Goal: Transaction & Acquisition: Book appointment/travel/reservation

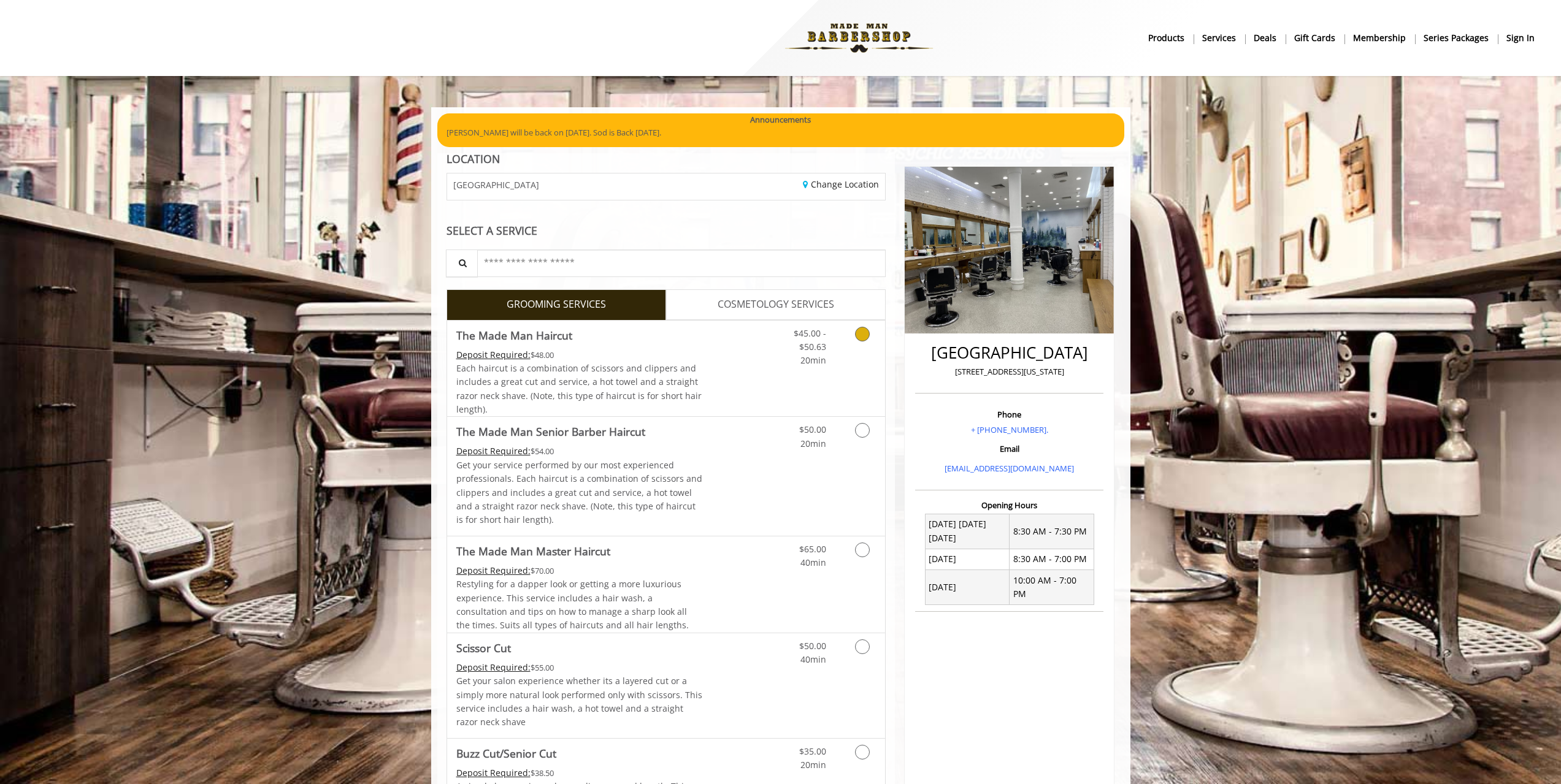
click at [868, 334] on icon "Grooming services" at bounding box center [862, 334] width 15 height 15
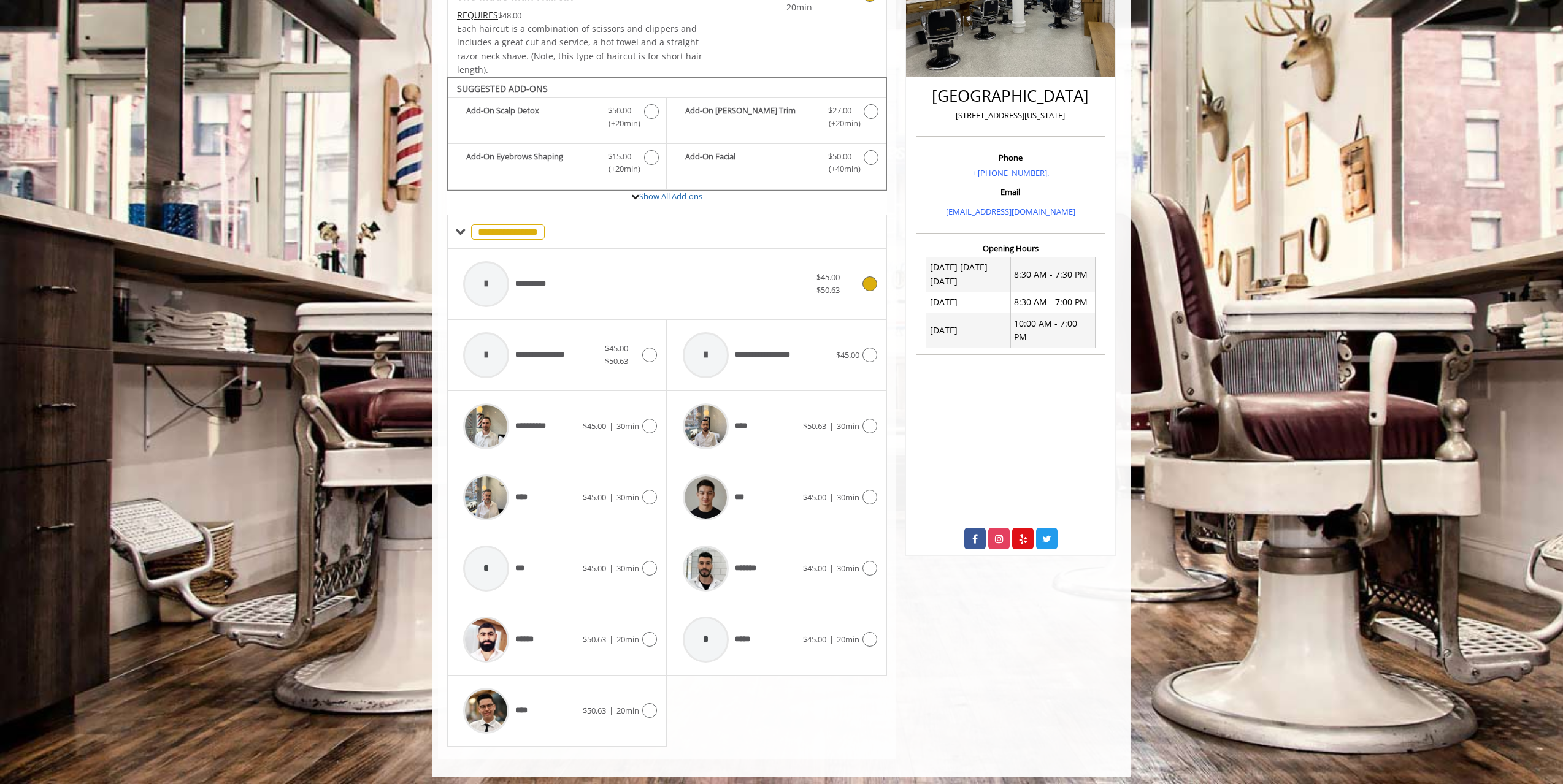
scroll to position [263, 0]
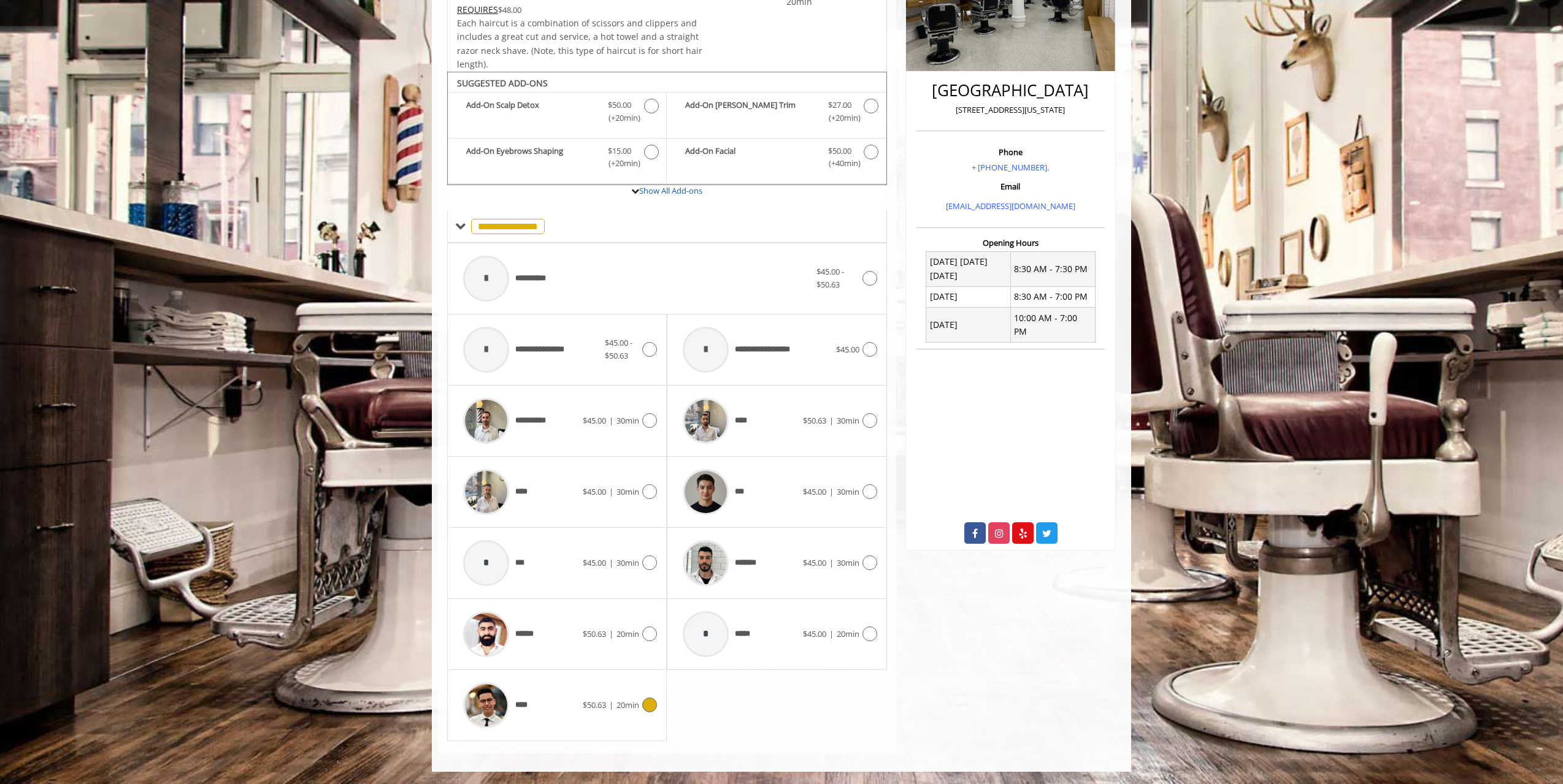
click at [642, 703] on icon at bounding box center [649, 704] width 15 height 15
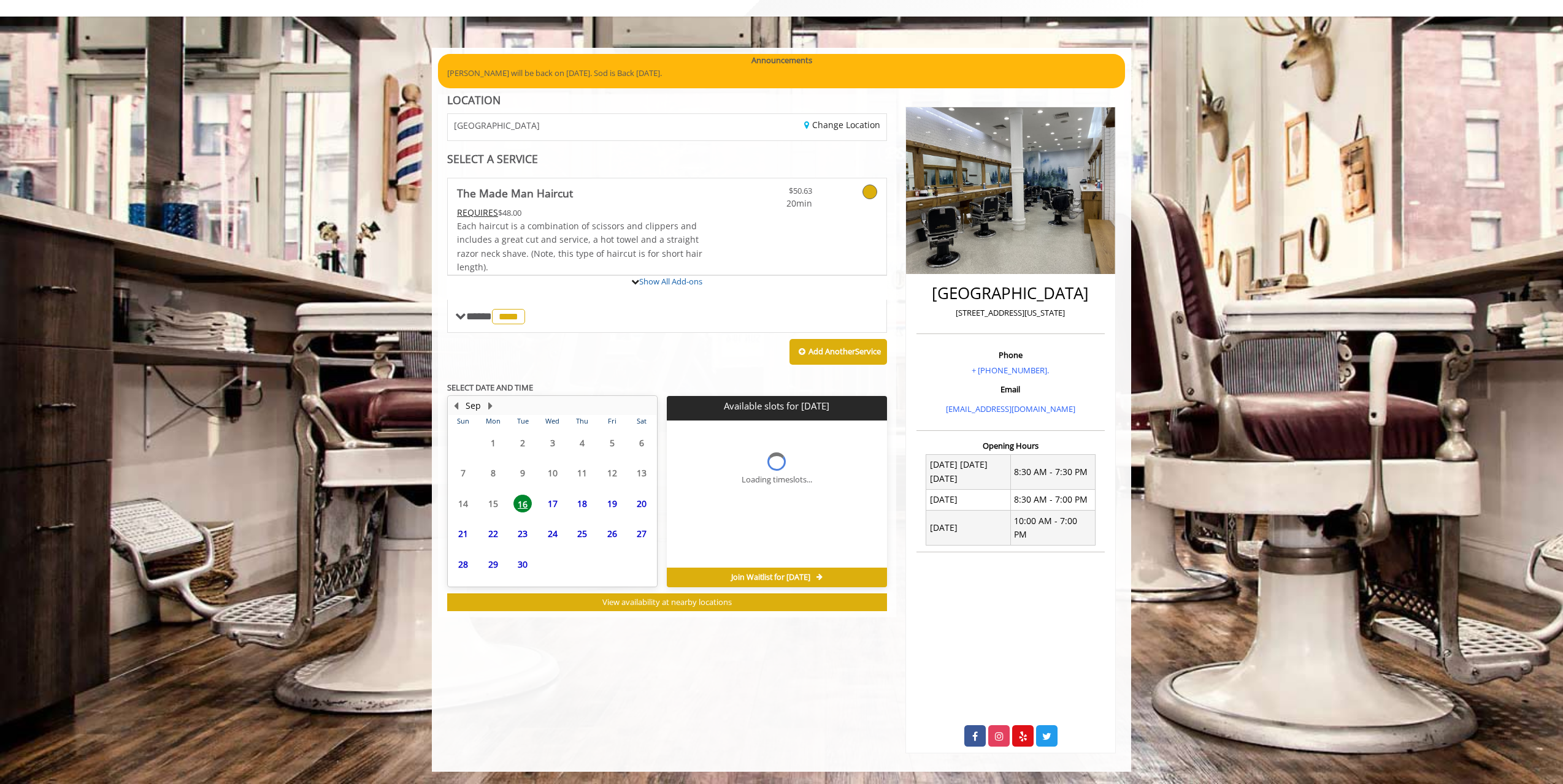
scroll to position [45, 0]
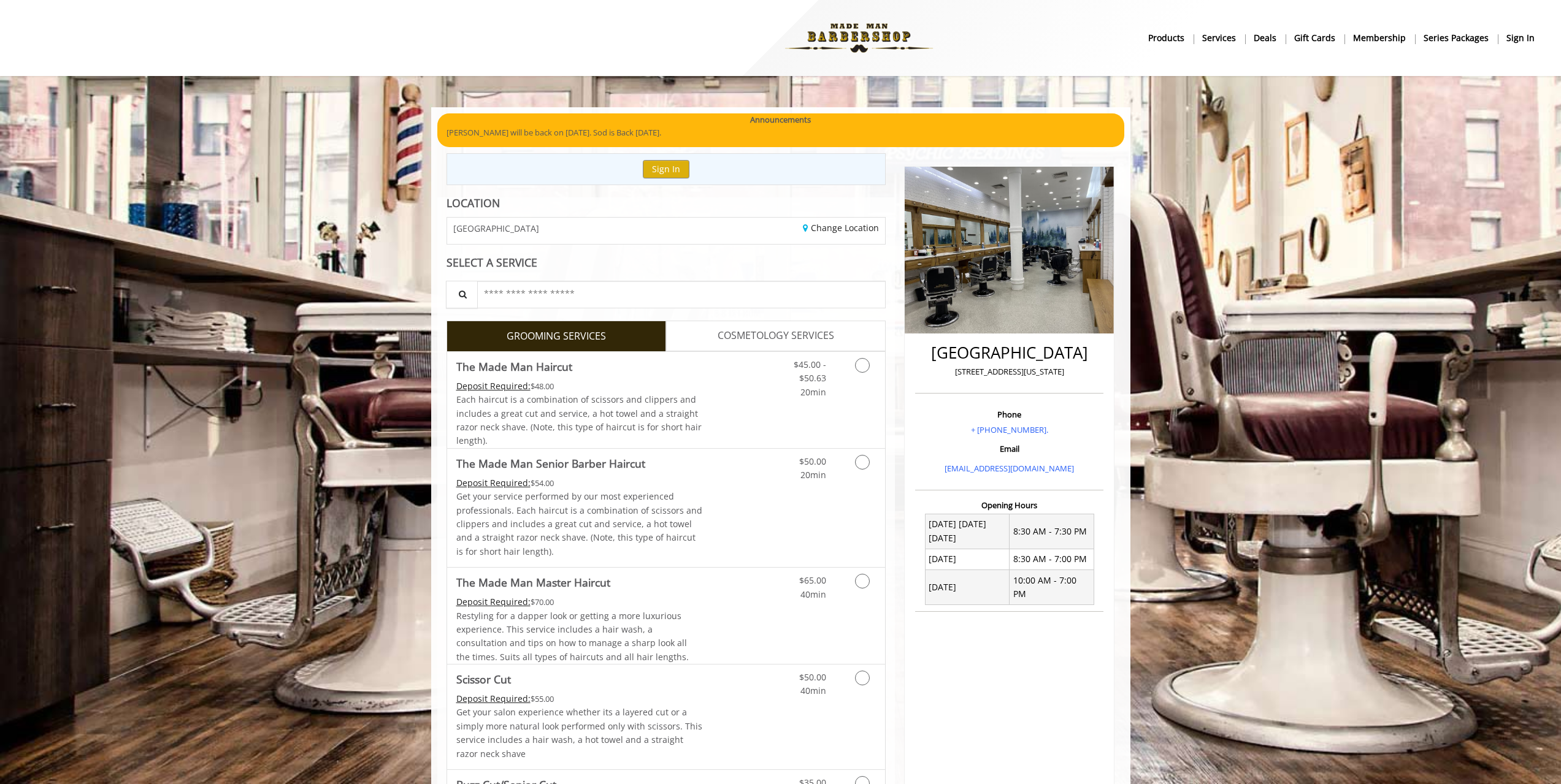
click at [775, 330] on span "COSMETOLOGY SERVICES" at bounding box center [775, 336] width 117 height 16
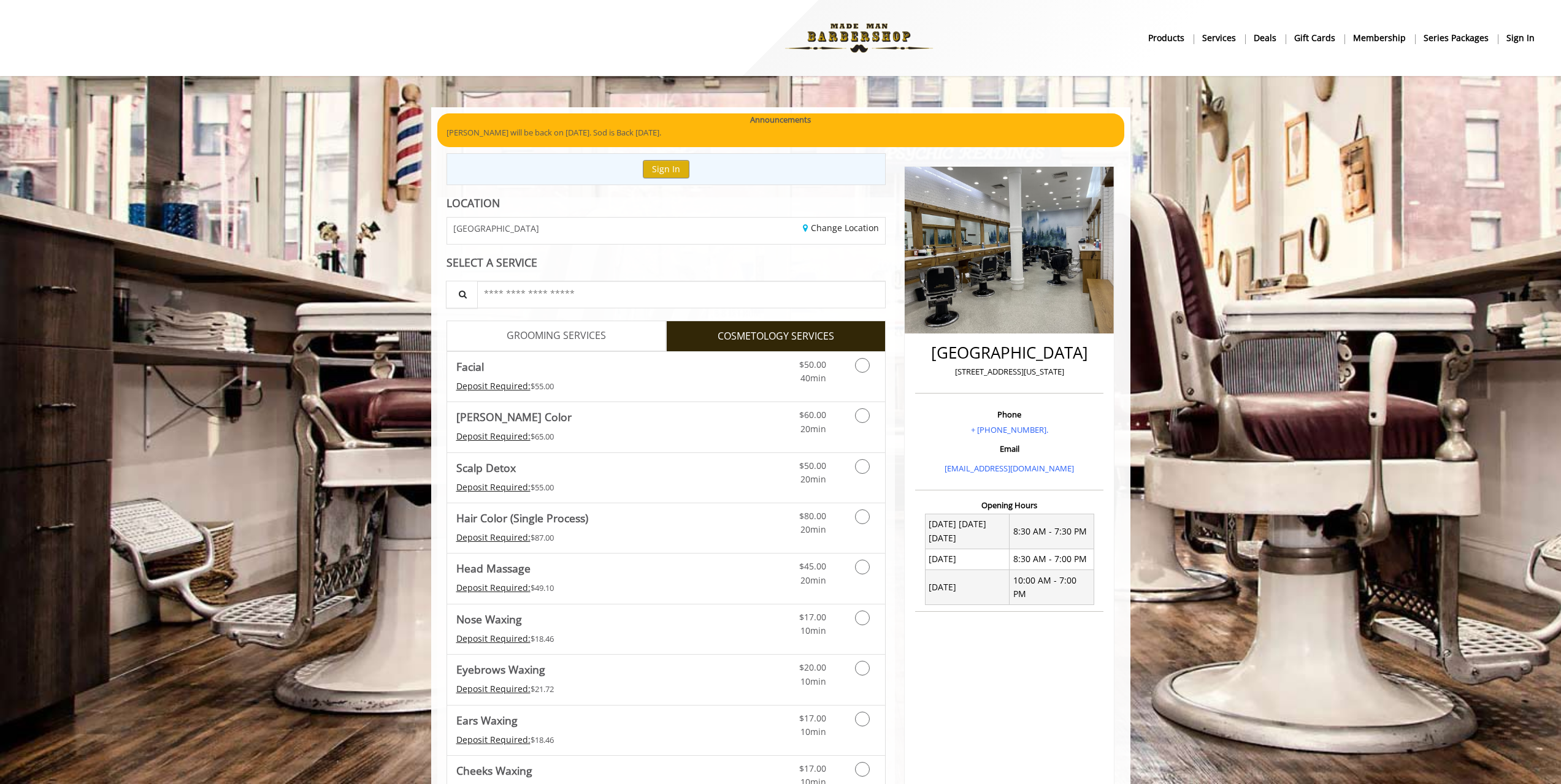
click at [616, 332] on link "GROOMING SERVICES" at bounding box center [556, 336] width 220 height 31
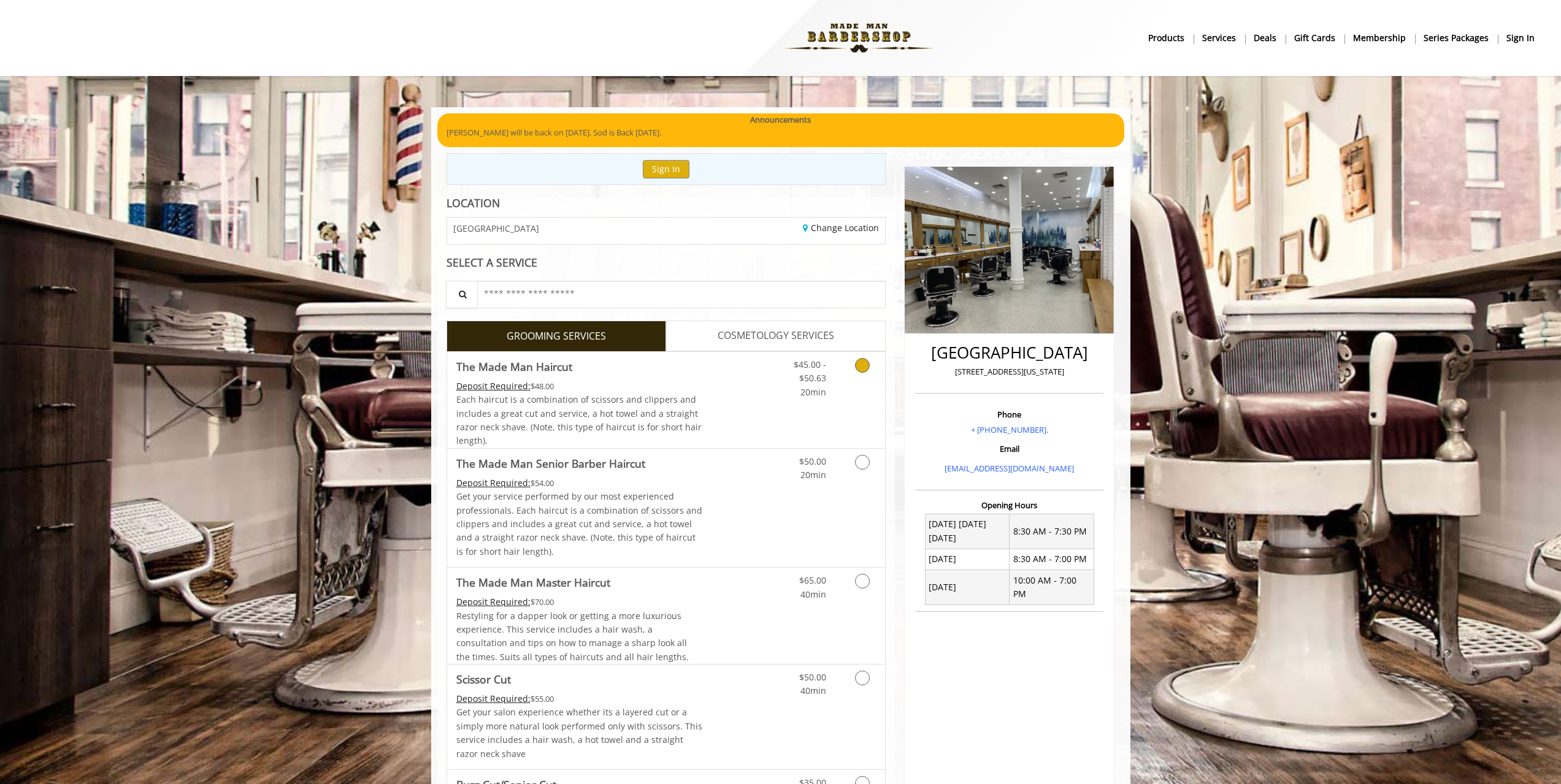
click at [862, 362] on icon "Grooming services" at bounding box center [862, 365] width 15 height 15
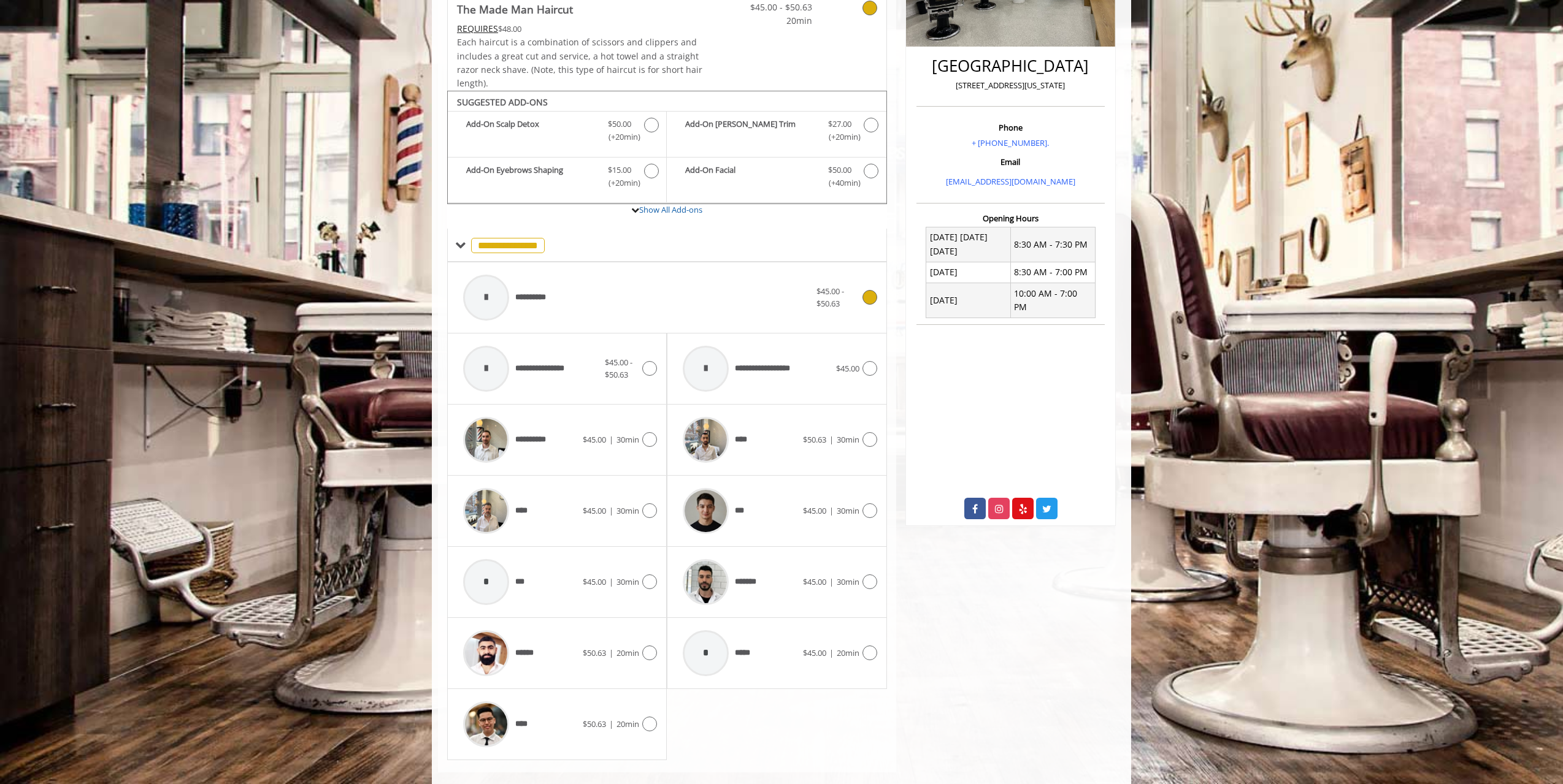
scroll to position [306, 0]
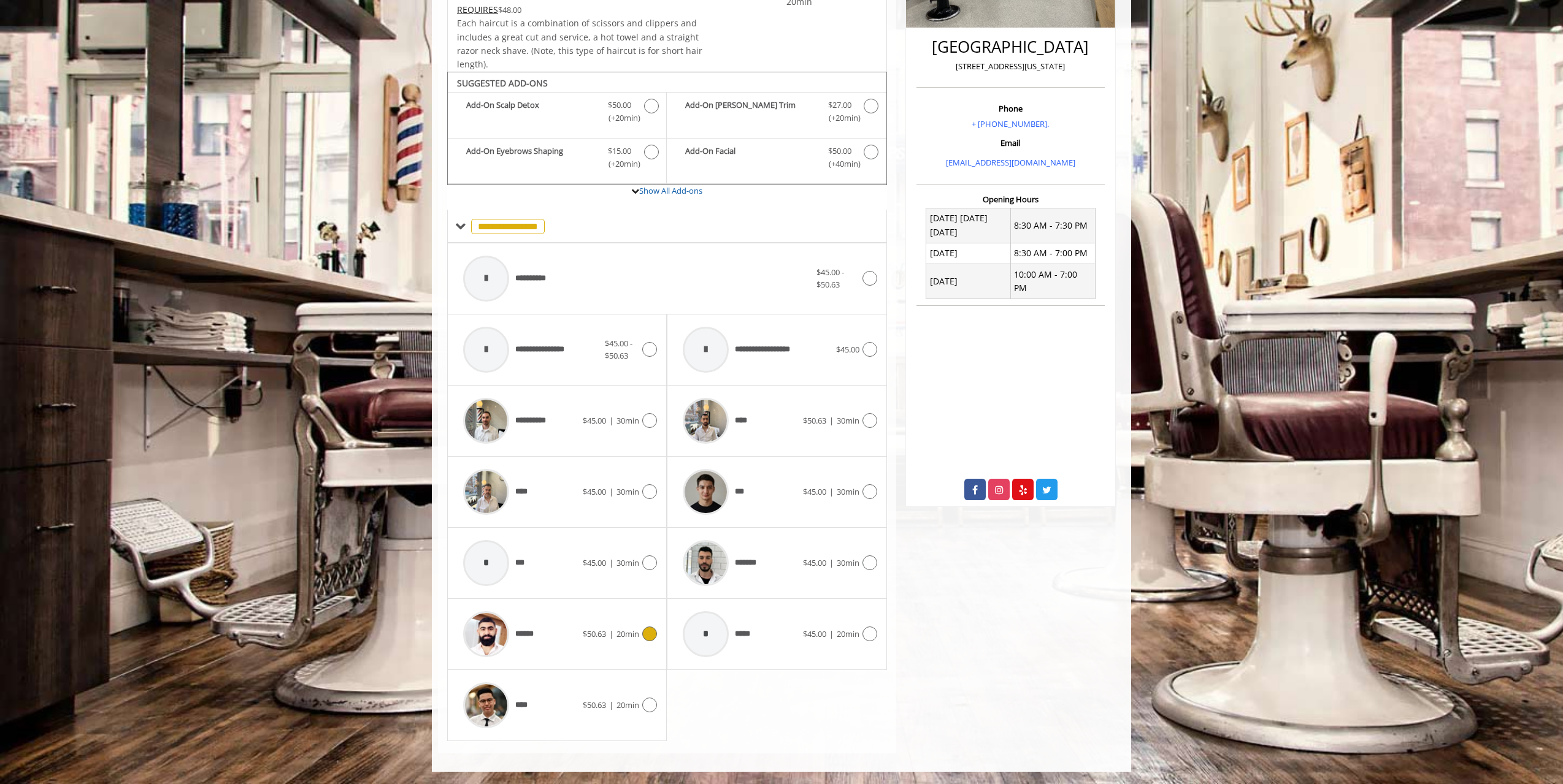
click at [628, 627] on div "$50.63 | 20min" at bounding box center [620, 634] width 75 height 15
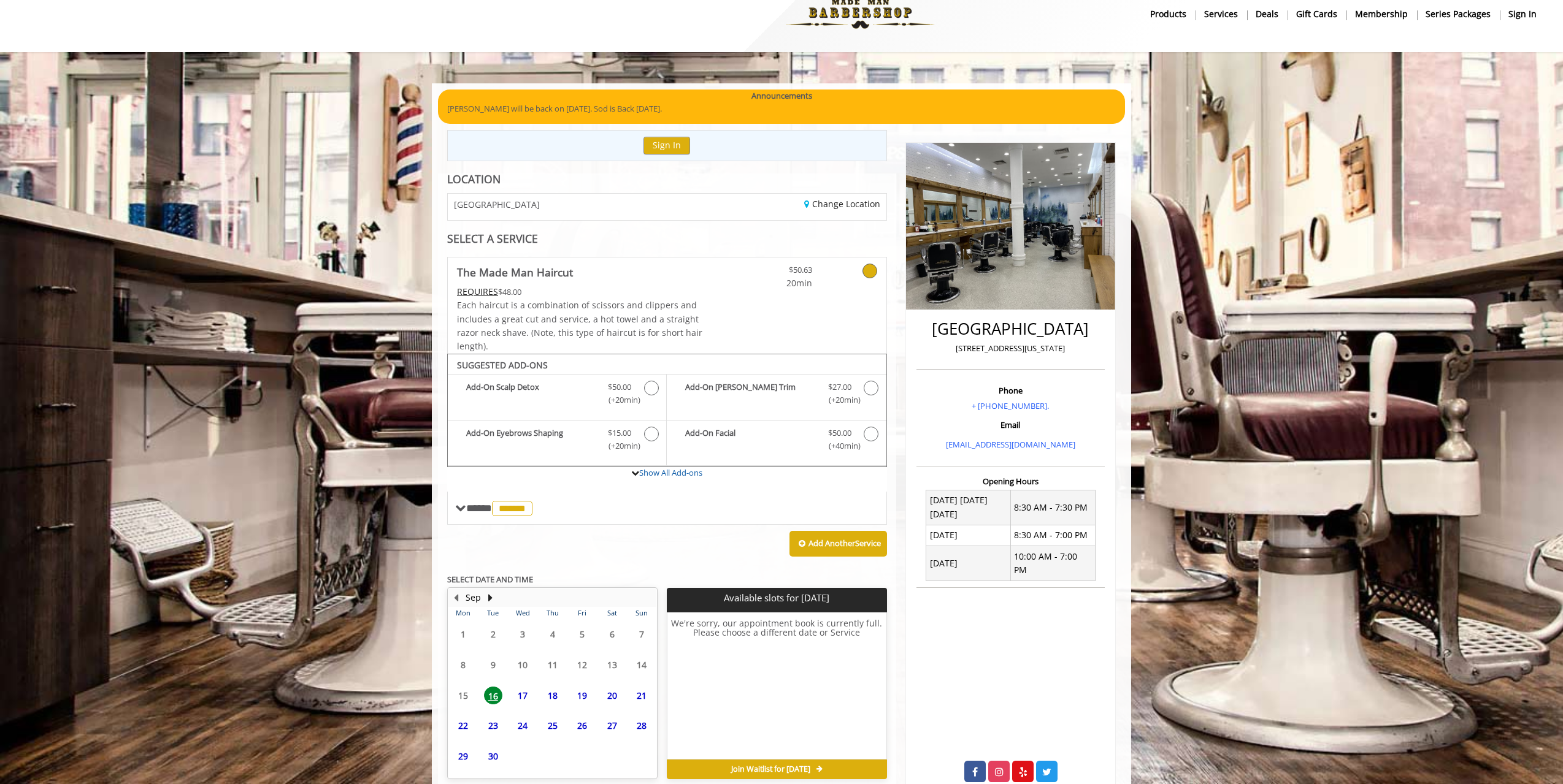
scroll to position [80, 0]
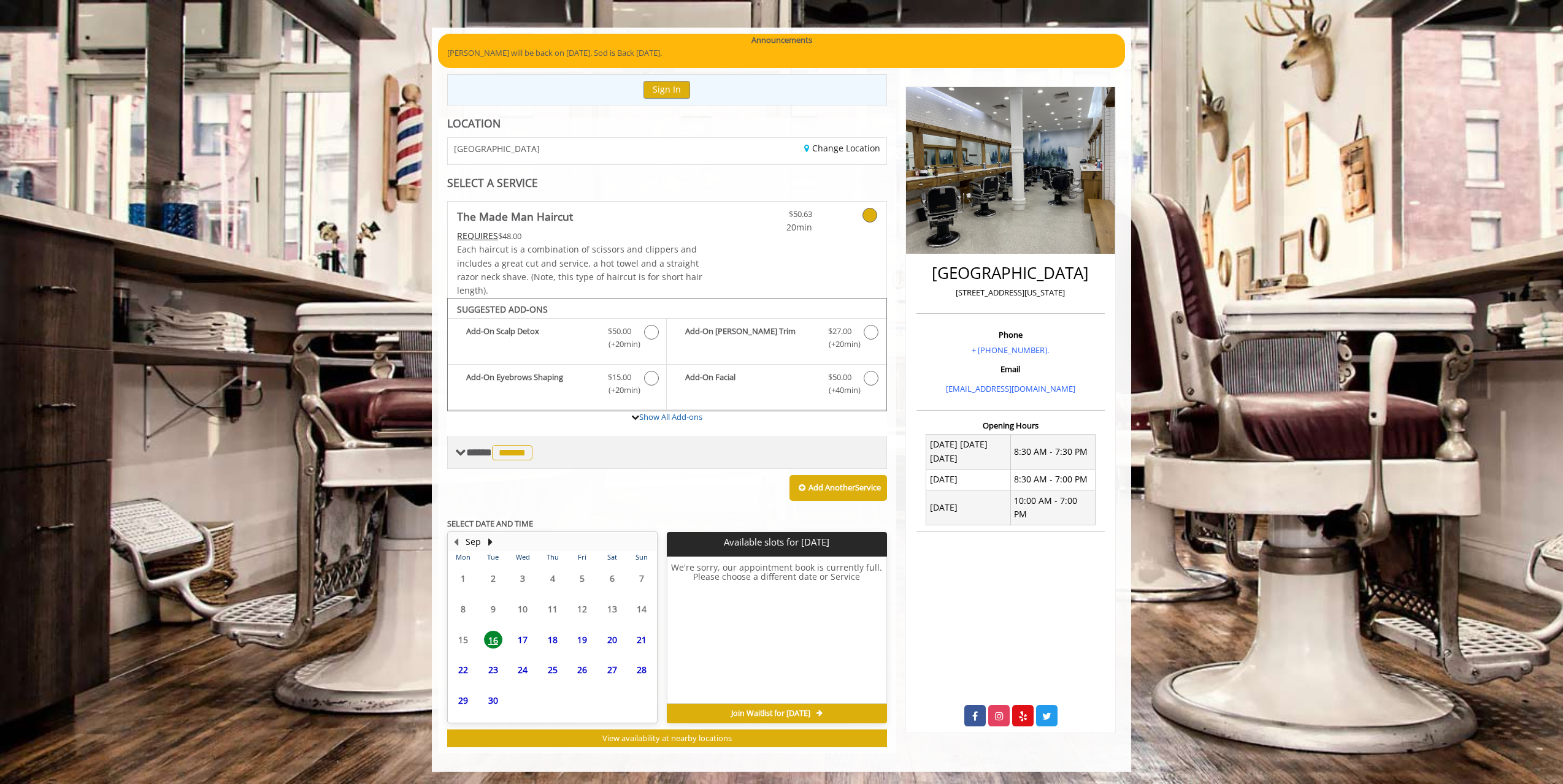
click at [516, 458] on span "******" at bounding box center [512, 453] width 40 height 15
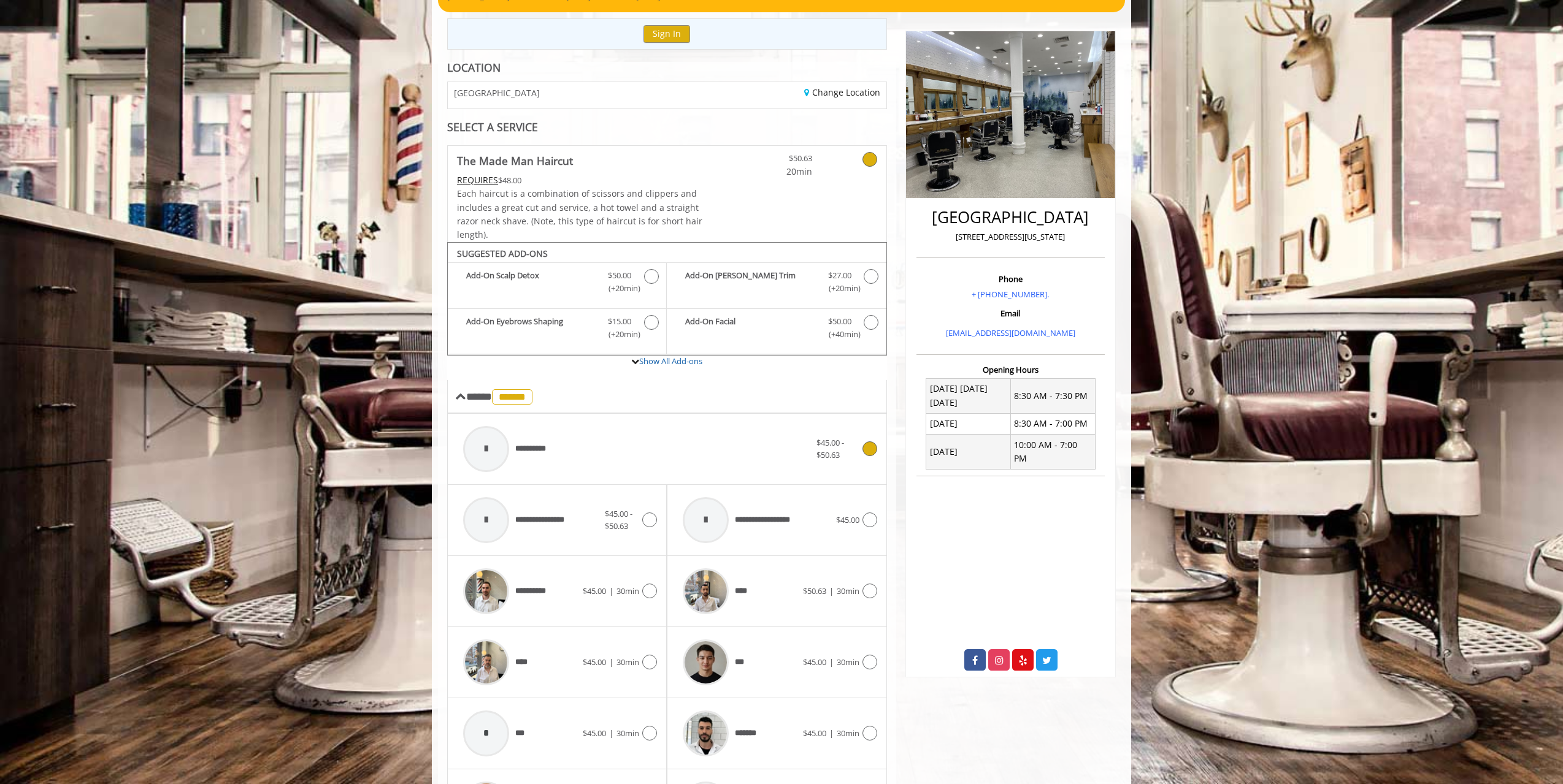
scroll to position [141, 0]
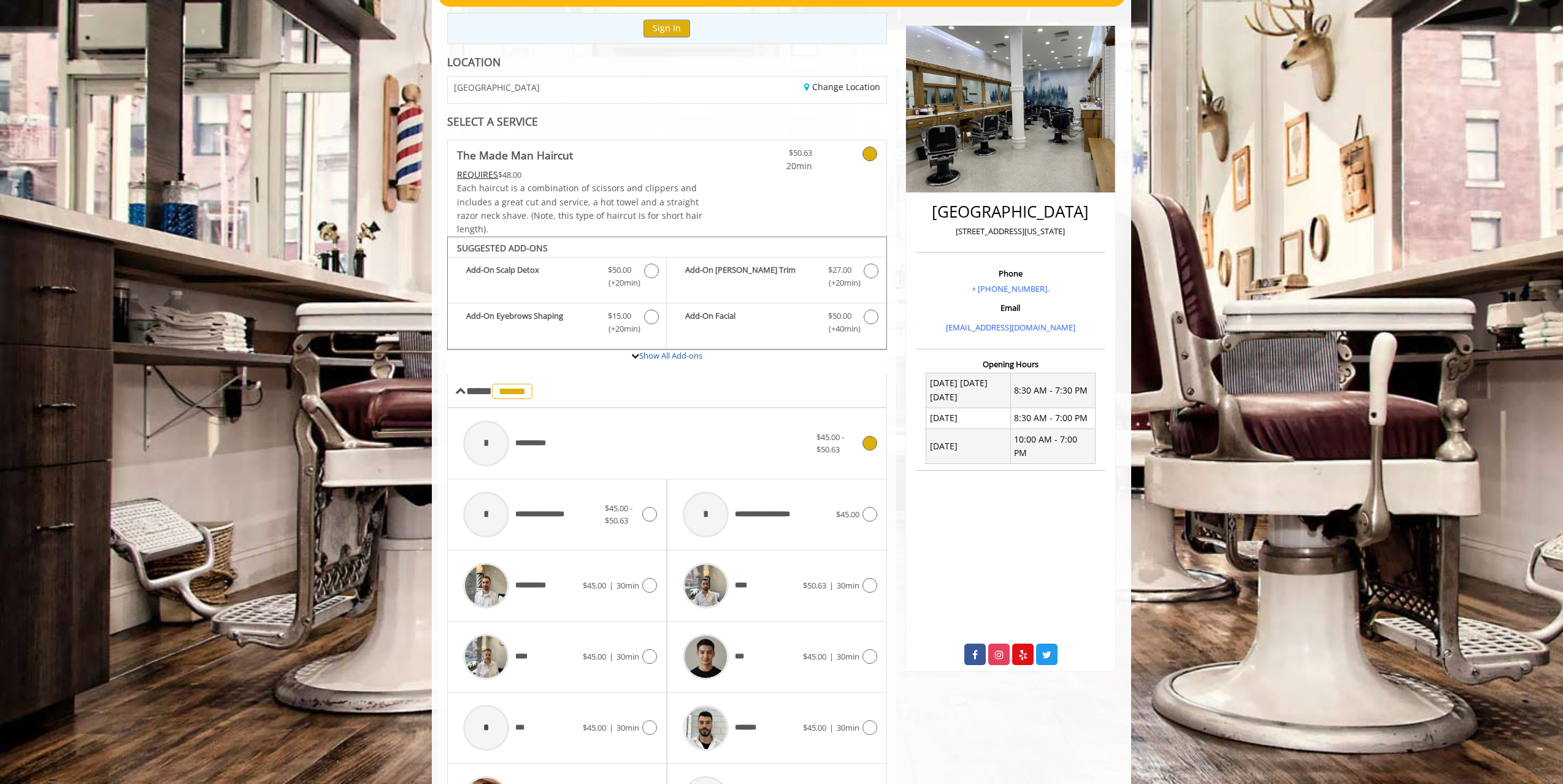
click at [665, 434] on div "**********" at bounding box center [637, 444] width 359 height 58
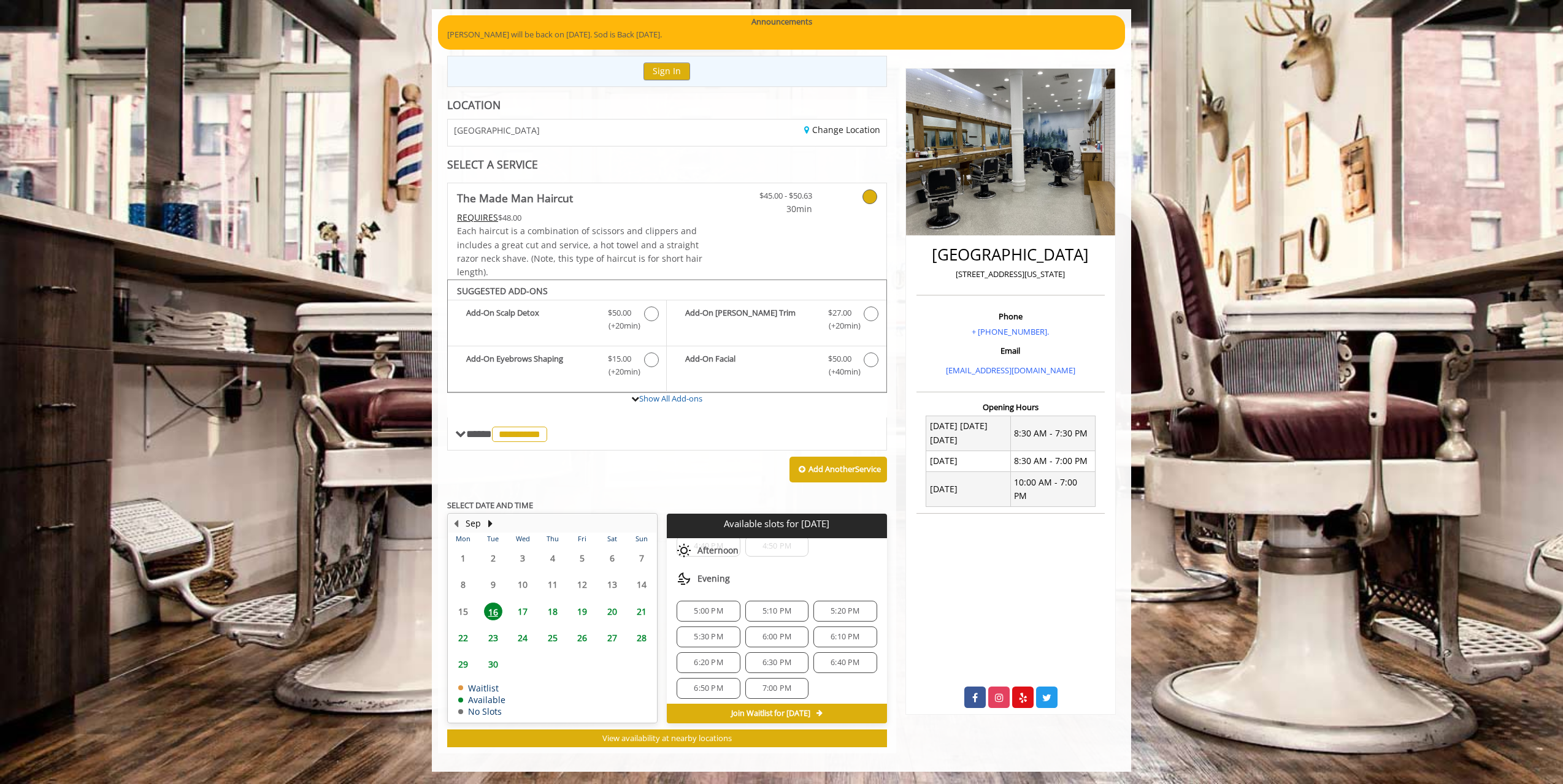
scroll to position [145, 0]
click at [710, 600] on div "5:00 PM" at bounding box center [708, 606] width 63 height 21
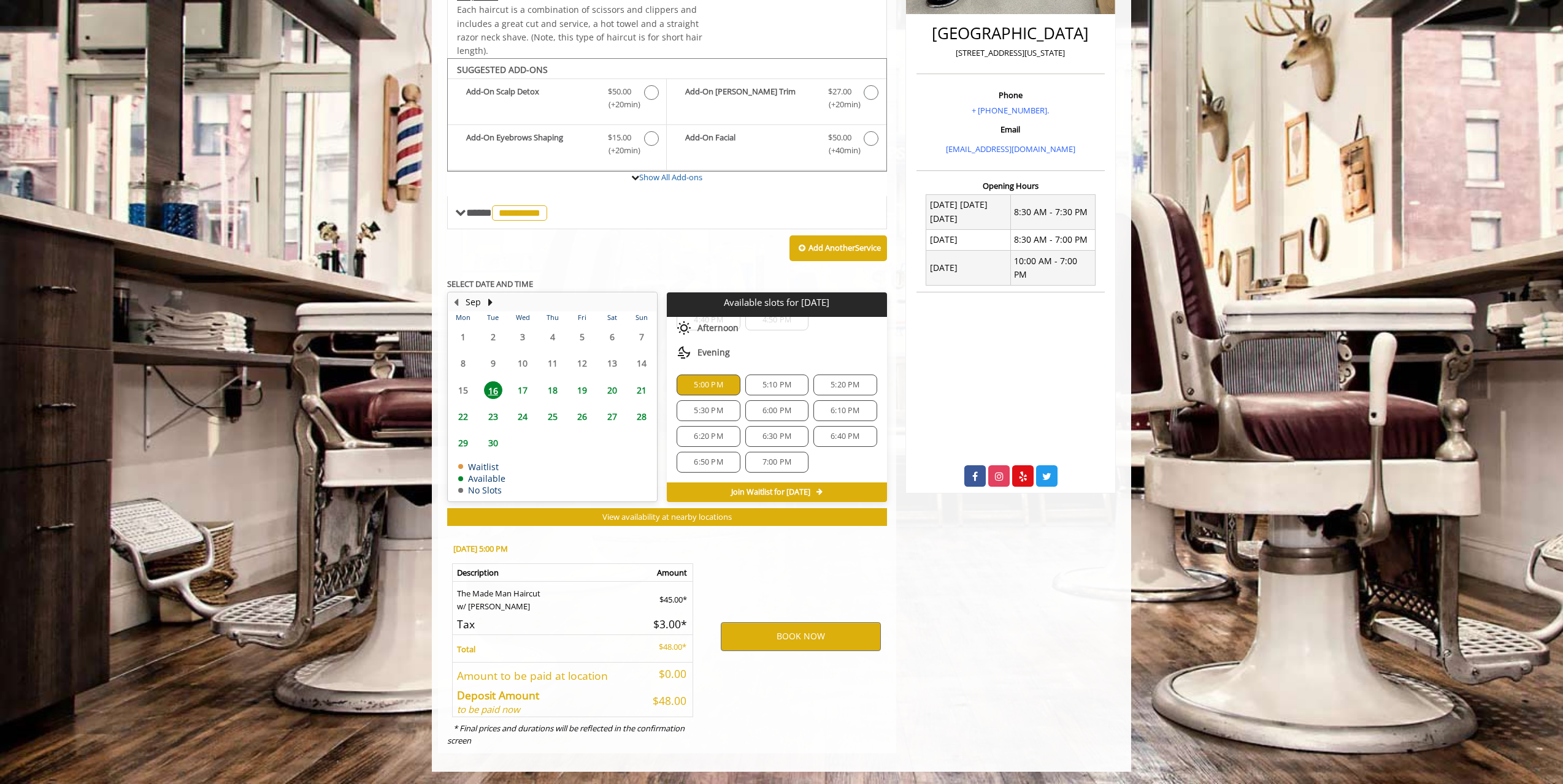
click at [834, 575] on div "BOOK NOW" at bounding box center [801, 636] width 191 height 209
click at [817, 585] on div "BOOK NOW" at bounding box center [801, 636] width 191 height 209
click at [809, 635] on button "BOOK NOW" at bounding box center [800, 636] width 160 height 28
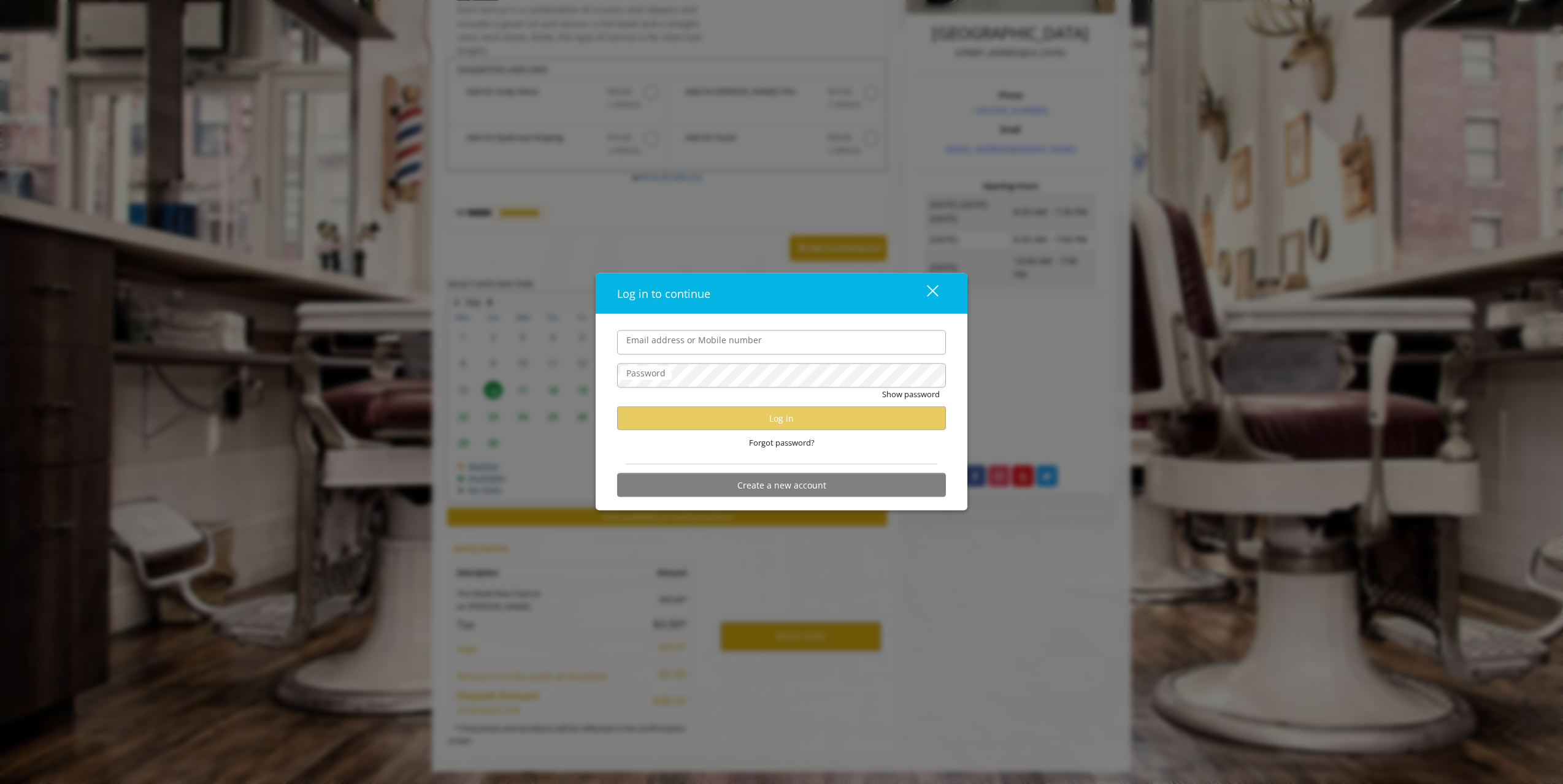
type input "**********"
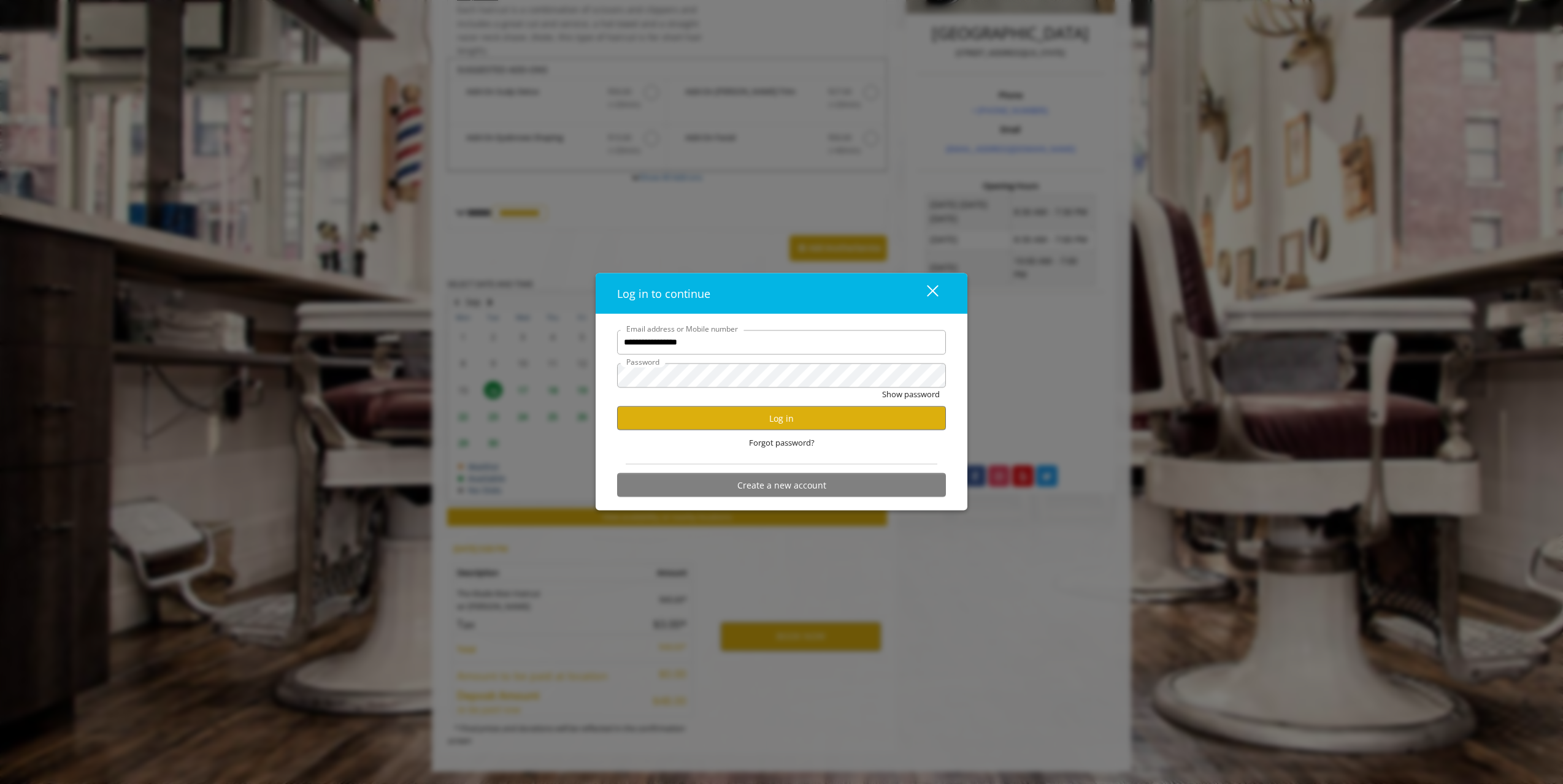
scroll to position [0, 0]
click at [741, 416] on button "Log in" at bounding box center [781, 419] width 329 height 24
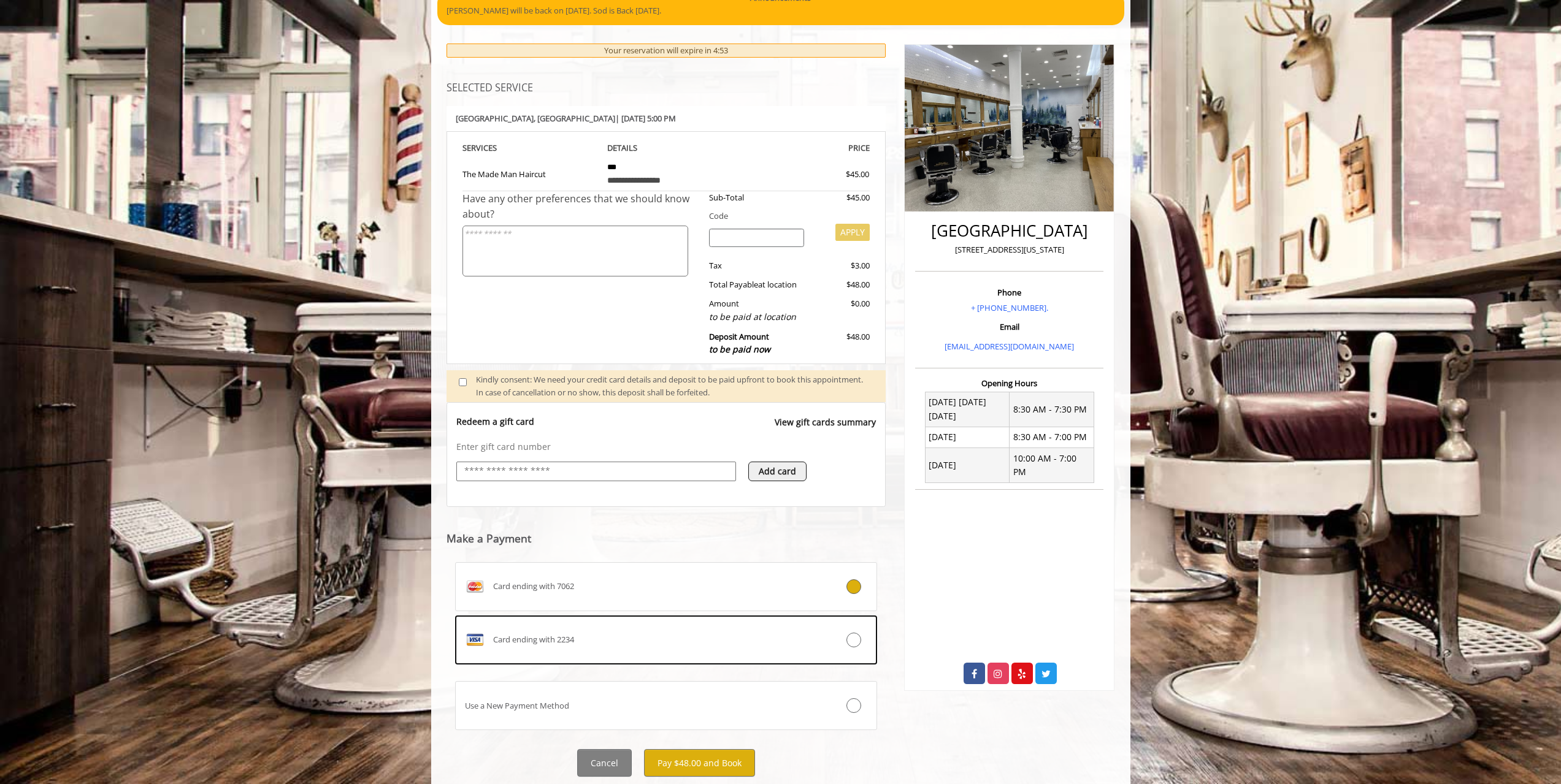
scroll to position [122, 0]
click at [608, 473] on input "text" at bounding box center [596, 470] width 266 height 15
type input "**********"
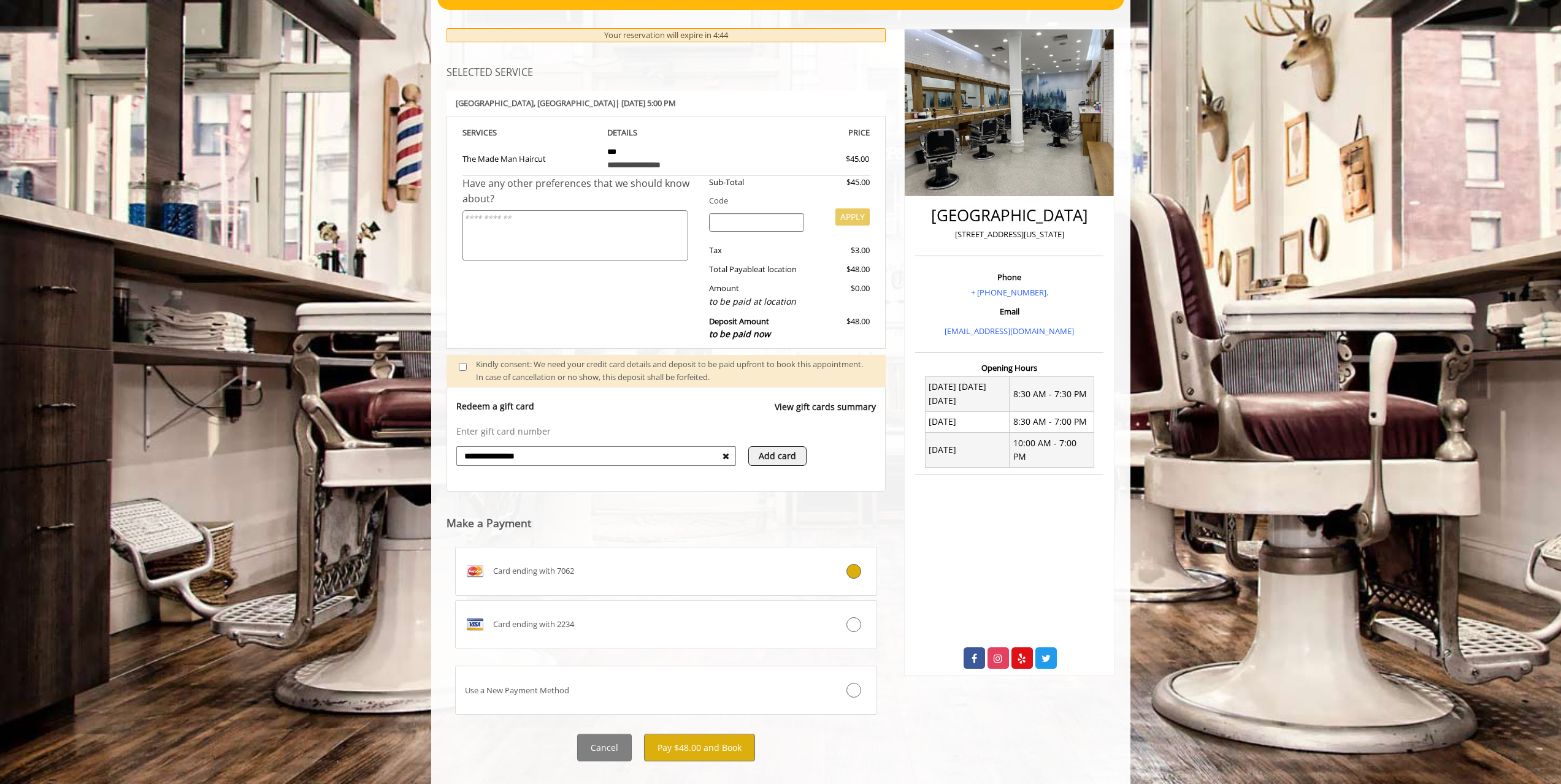
scroll to position [158, 0]
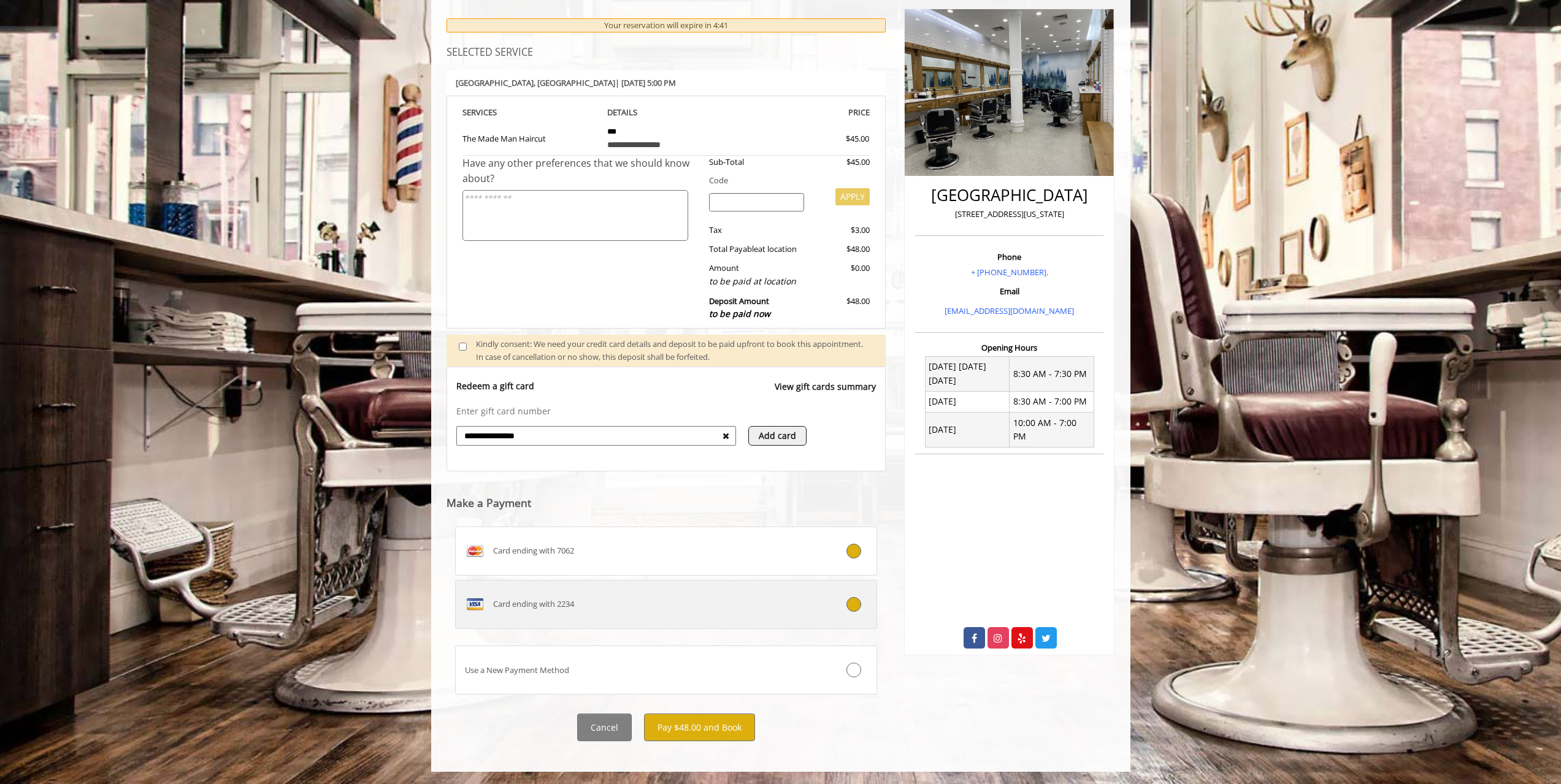
click at [816, 600] on div at bounding box center [841, 604] width 70 height 15
click at [714, 720] on button "Pay $48.00 and Book" at bounding box center [700, 727] width 111 height 28
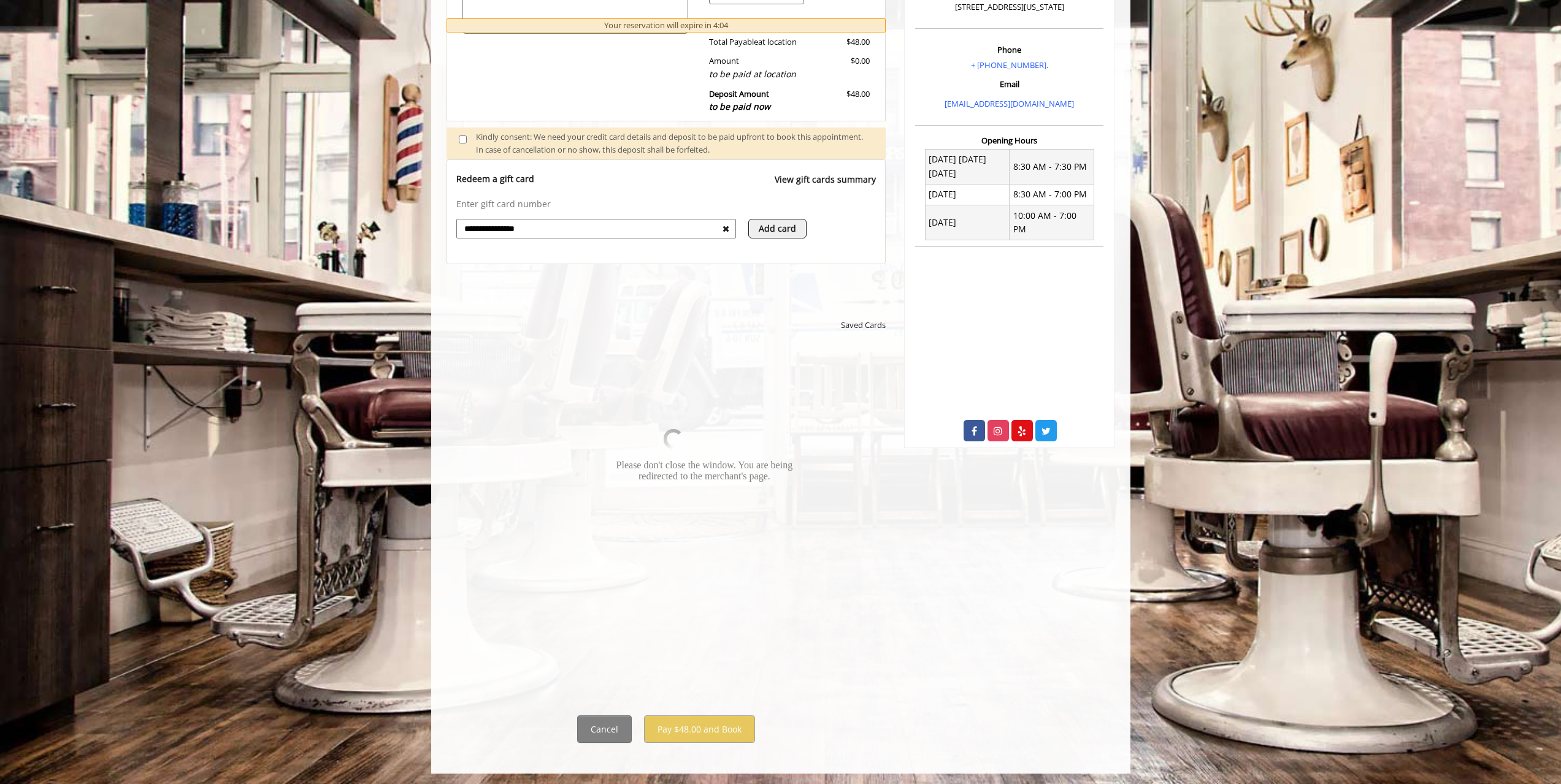
scroll to position [367, 0]
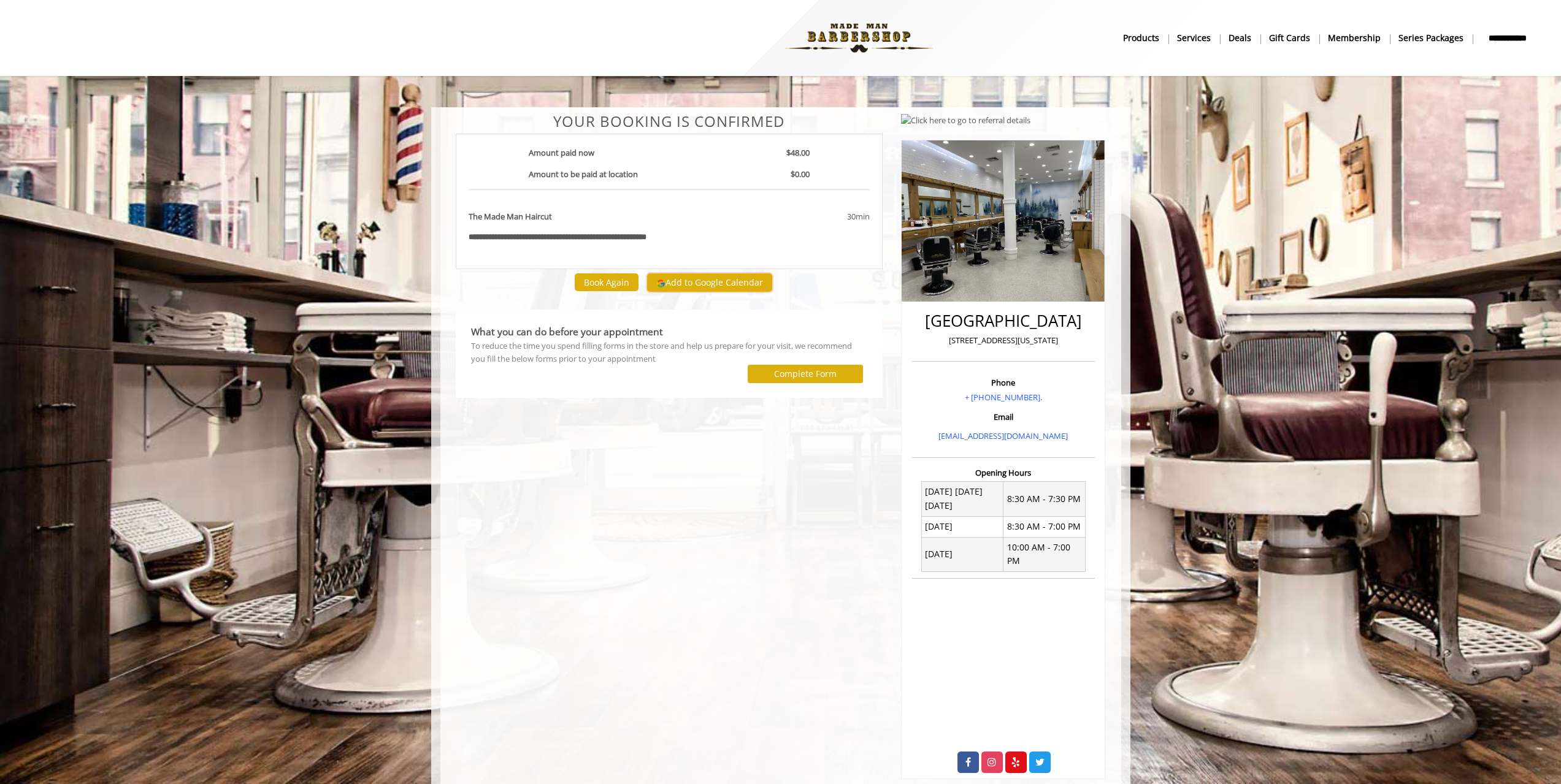
click at [717, 280] on button "Add to Google Calendar" at bounding box center [710, 282] width 125 height 18
